Goal: Check status: Check status

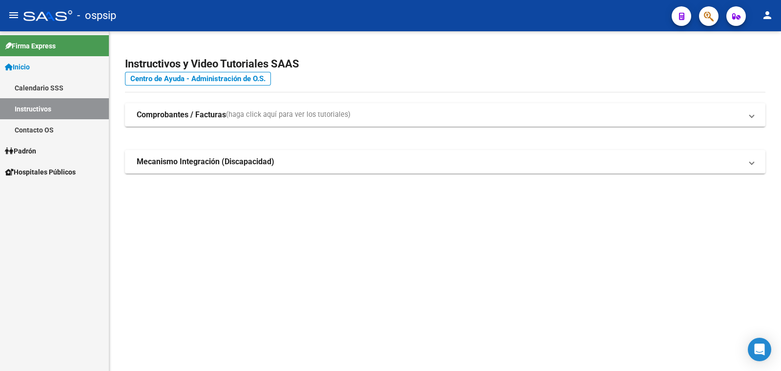
click at [22, 147] on span "Padrón" at bounding box center [20, 151] width 31 height 11
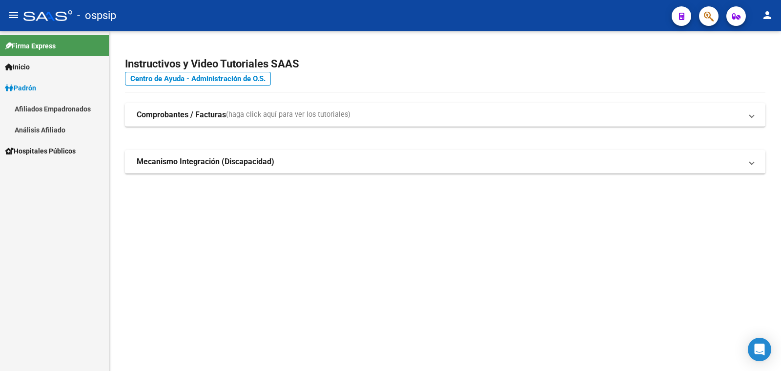
click at [30, 128] on link "Análisis Afiliado" at bounding box center [54, 129] width 109 height 21
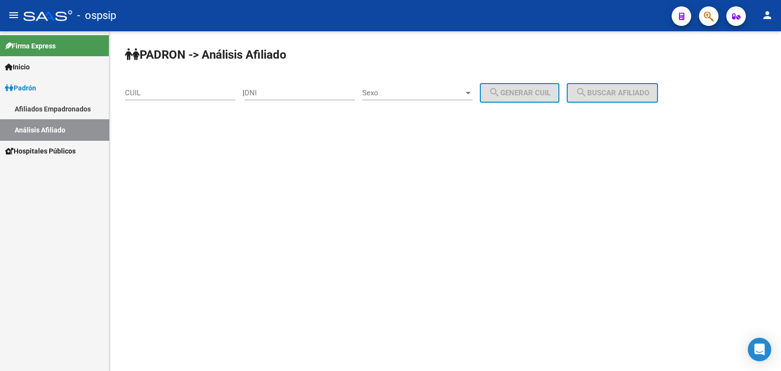
click at [276, 89] on input "DNI" at bounding box center [300, 92] width 110 height 9
type input "93083579"
click at [443, 92] on span "Sexo" at bounding box center [413, 92] width 102 height 9
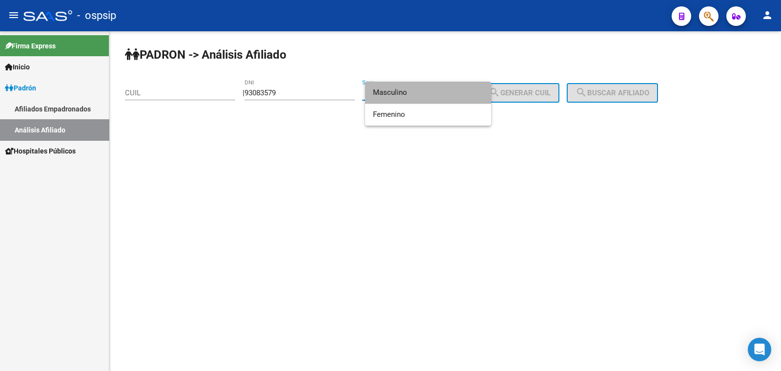
click at [443, 92] on span "Masculino" at bounding box center [428, 93] width 110 height 22
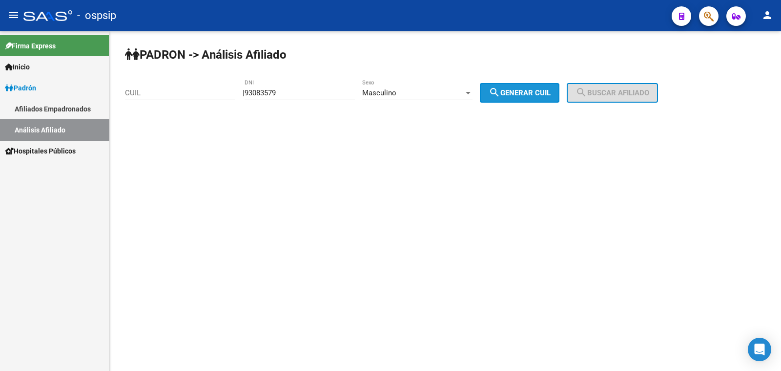
click at [551, 94] on span "search Generar CUIL" at bounding box center [520, 92] width 62 height 9
type input "20-93083579-0"
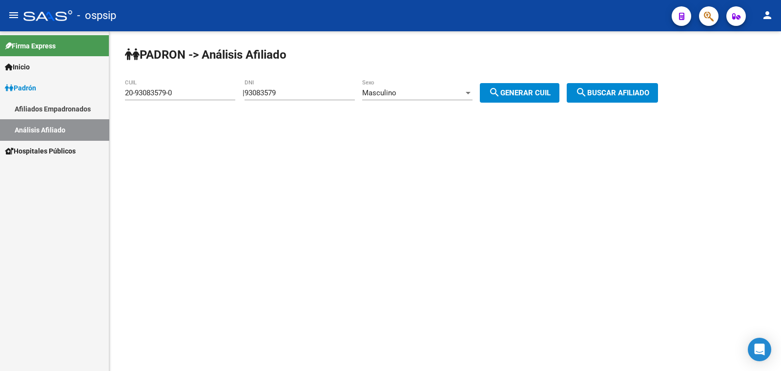
click at [605, 92] on span "search Buscar afiliado" at bounding box center [613, 92] width 74 height 9
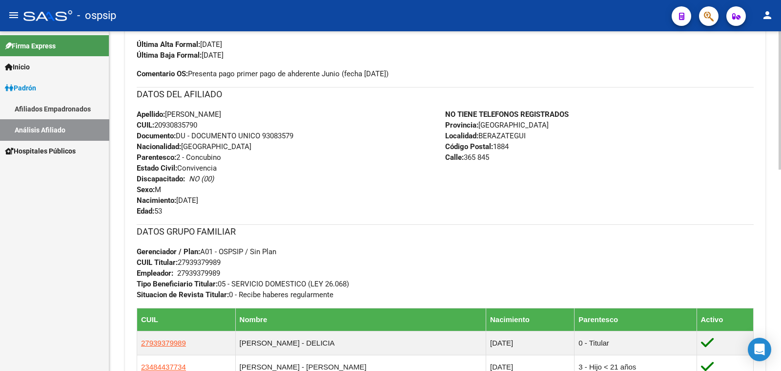
scroll to position [244, 0]
